Goal: Check status: Check status

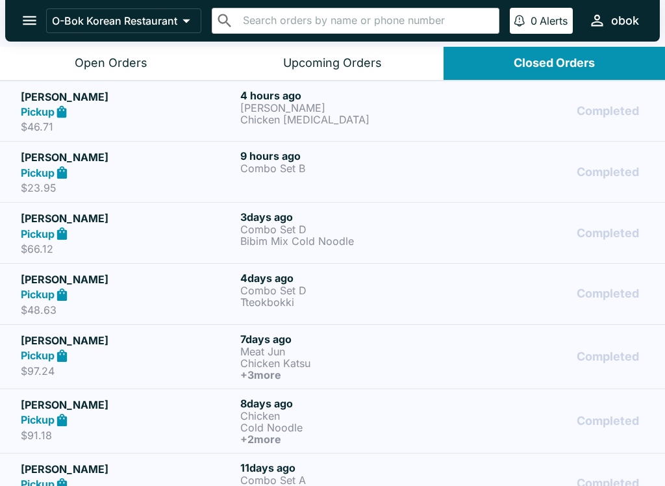
click at [249, 191] on div "9 hours ago Combo Set B" at bounding box center [347, 171] width 214 height 45
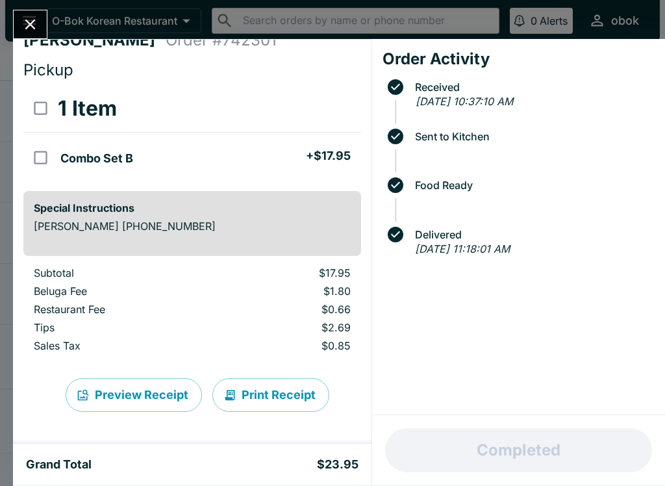
scroll to position [19, 0]
click at [23, 12] on button "Close" at bounding box center [30, 24] width 33 height 28
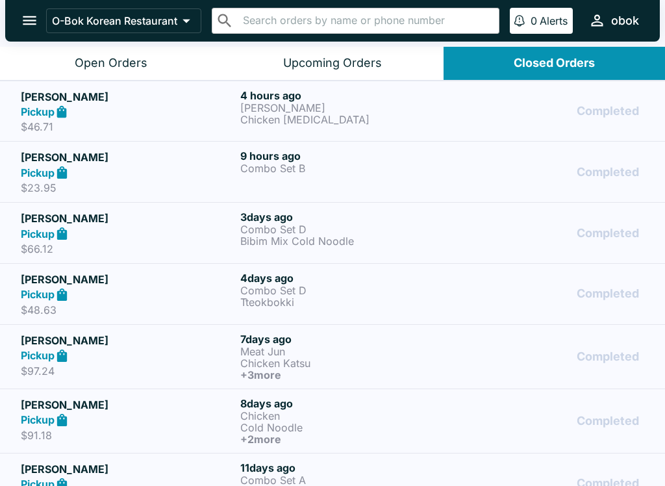
click at [168, 99] on h5 "[PERSON_NAME]" at bounding box center [128, 97] width 214 height 16
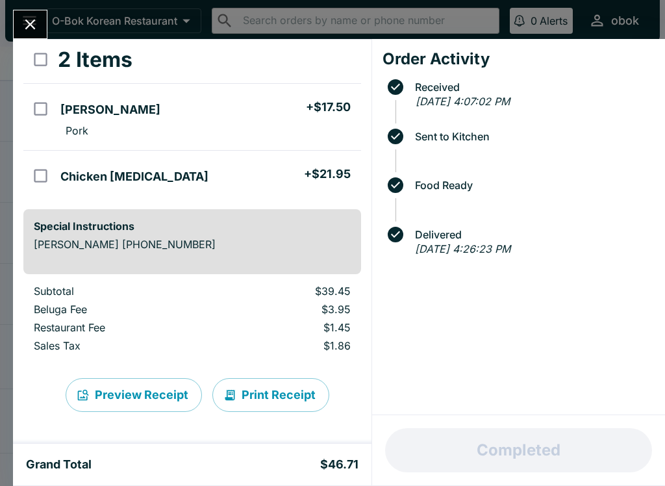
scroll to position [68, 0]
click at [27, 20] on icon "Close" at bounding box center [30, 24] width 10 height 10
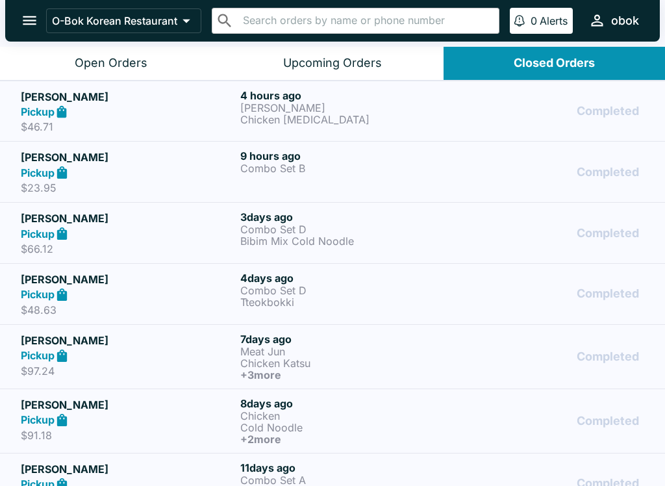
click at [212, 183] on p "$23.95" at bounding box center [128, 187] width 214 height 13
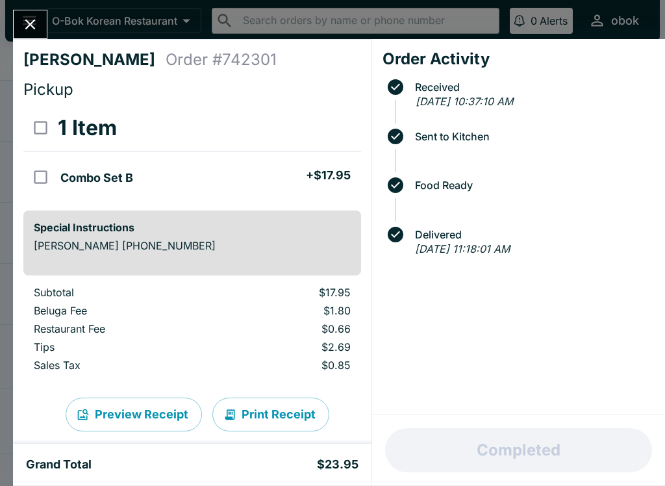
click at [15, 25] on button "Close" at bounding box center [30, 24] width 33 height 28
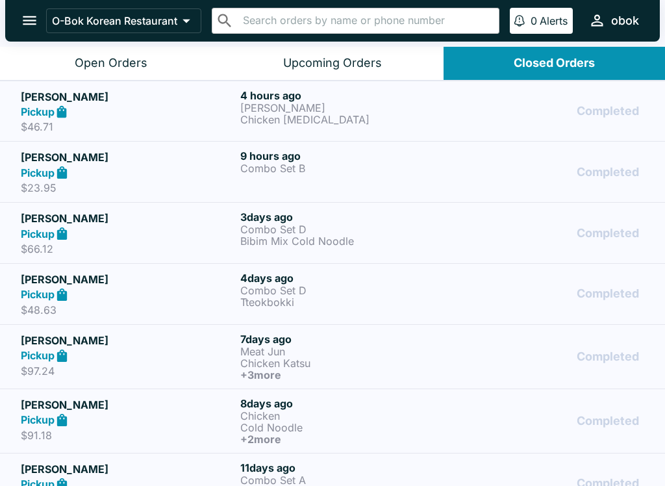
click at [109, 52] on button "Open Orders" at bounding box center [111, 63] width 222 height 33
